Goal: Transaction & Acquisition: Purchase product/service

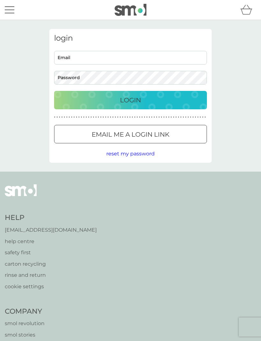
click at [76, 60] on input "Email" at bounding box center [130, 58] width 153 height 14
type input "[EMAIL_ADDRESS][DOMAIN_NAME]"
click at [130, 100] on button "Login" at bounding box center [130, 100] width 153 height 18
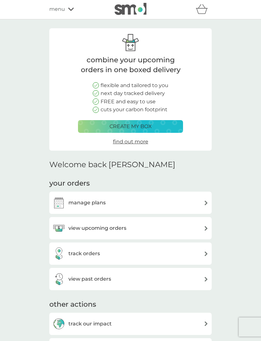
scroll to position [6, 0]
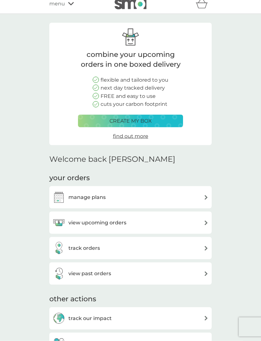
click at [204, 221] on img at bounding box center [206, 223] width 5 height 5
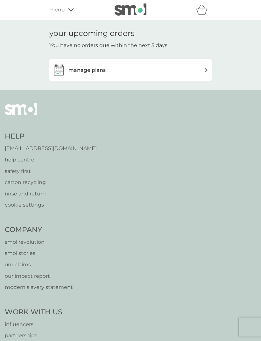
click at [207, 70] on img at bounding box center [206, 70] width 5 height 5
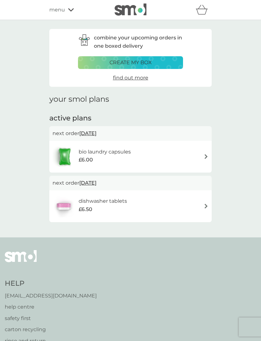
click at [200, 156] on div "bio laundry capsules £6.00" at bounding box center [130, 157] width 156 height 22
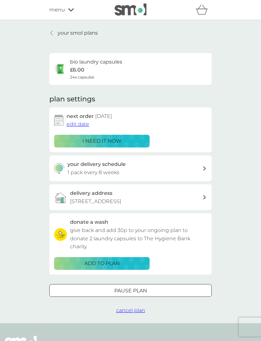
click at [112, 142] on p "i need it now" at bounding box center [101, 141] width 39 height 8
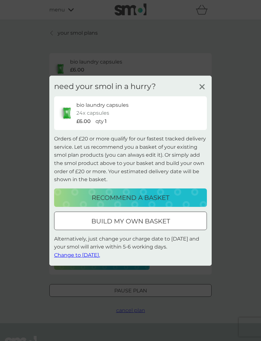
click at [154, 198] on p "recommend a basket" at bounding box center [131, 198] width 78 height 10
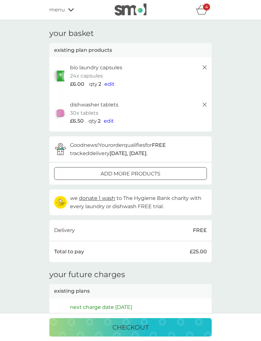
click at [110, 120] on span "edit" at bounding box center [109, 121] width 10 height 6
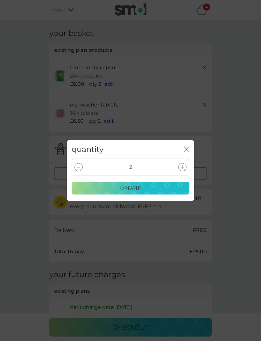
click at [77, 166] on div at bounding box center [78, 167] width 8 height 8
click at [186, 148] on icon "close" at bounding box center [187, 149] width 6 height 6
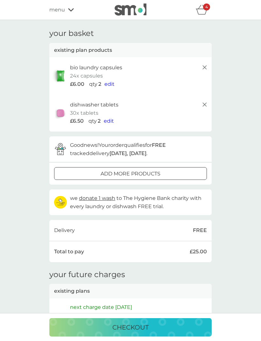
click at [206, 104] on icon at bounding box center [205, 105] width 8 height 8
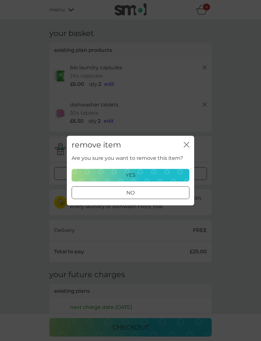
click at [155, 173] on div "yes" at bounding box center [130, 175] width 109 height 8
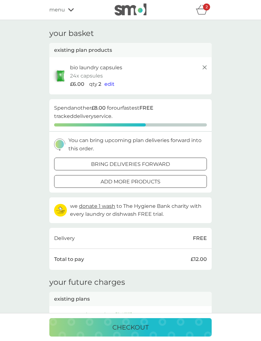
click at [144, 326] on p "checkout" at bounding box center [130, 328] width 36 height 10
click at [70, 14] on div "menu" at bounding box center [76, 10] width 54 height 8
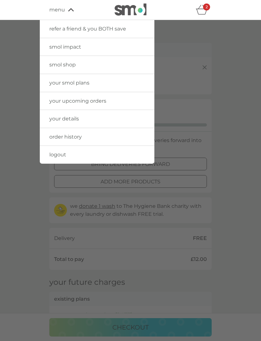
click at [69, 65] on span "smol shop" at bounding box center [62, 65] width 26 height 6
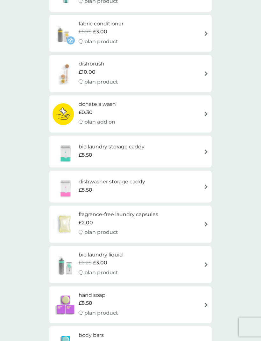
scroll to position [328, 0]
click at [206, 150] on img at bounding box center [206, 152] width 5 height 5
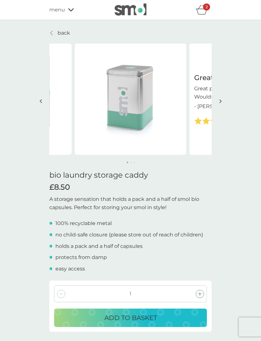
click at [146, 315] on p "ADD TO BASKET" at bounding box center [130, 318] width 52 height 10
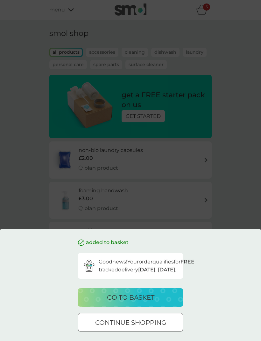
click at [142, 303] on p "go to basket" at bounding box center [130, 298] width 47 height 10
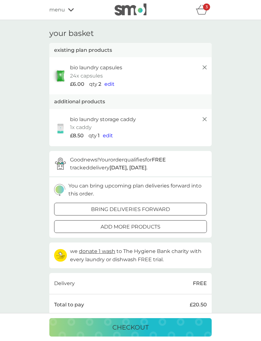
click at [134, 333] on p "checkout" at bounding box center [130, 328] width 36 height 10
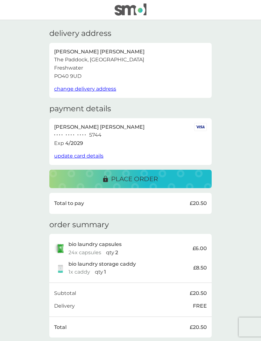
click at [141, 176] on p "place order" at bounding box center [134, 179] width 47 height 10
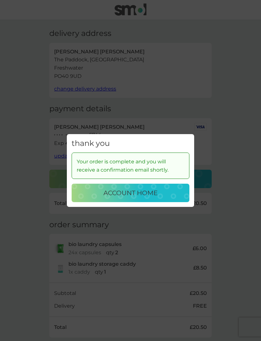
click at [144, 198] on p "account home" at bounding box center [130, 193] width 54 height 10
